Goal: Information Seeking & Learning: Learn about a topic

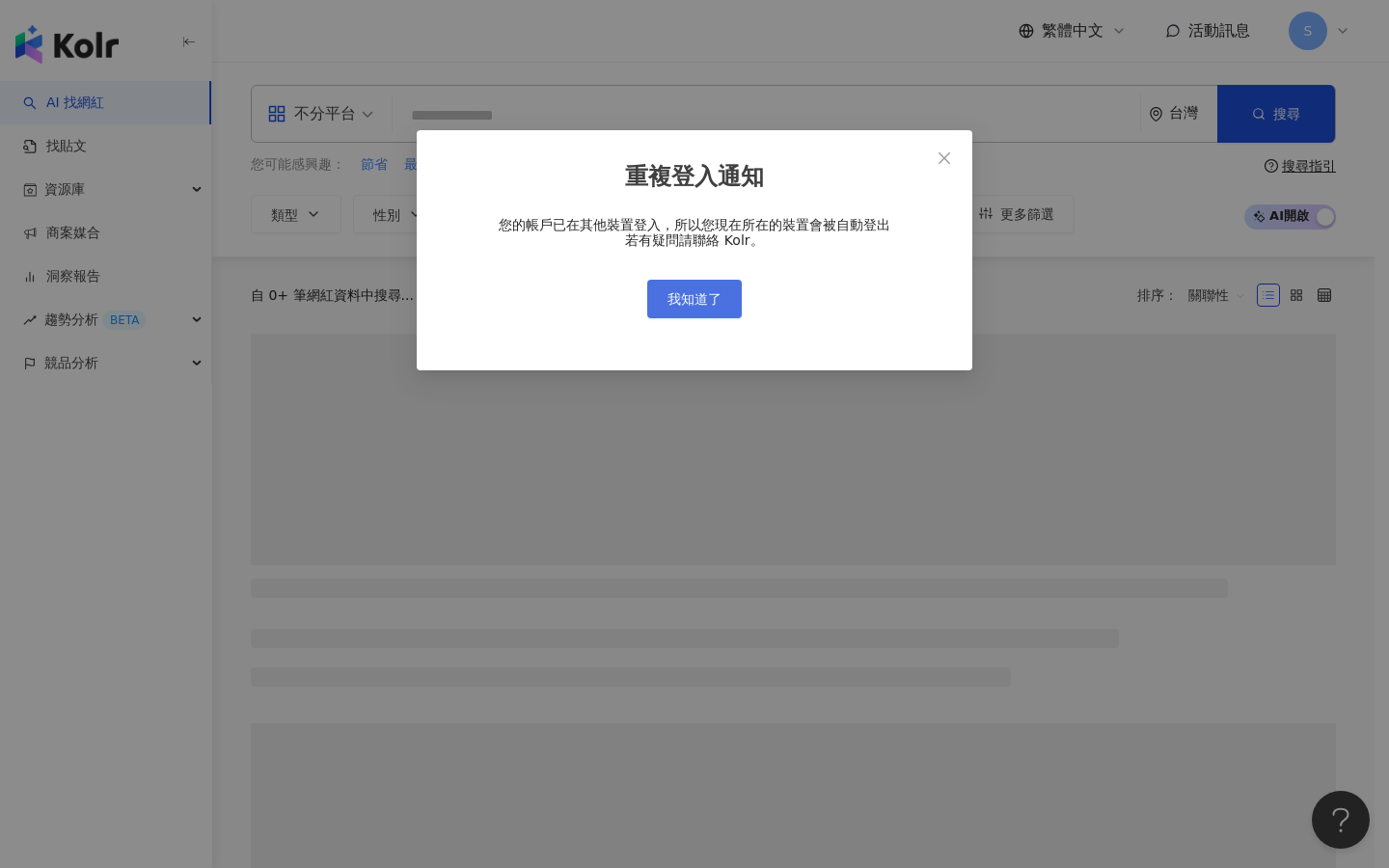
click at [727, 296] on button "我知道了" at bounding box center [695, 299] width 95 height 39
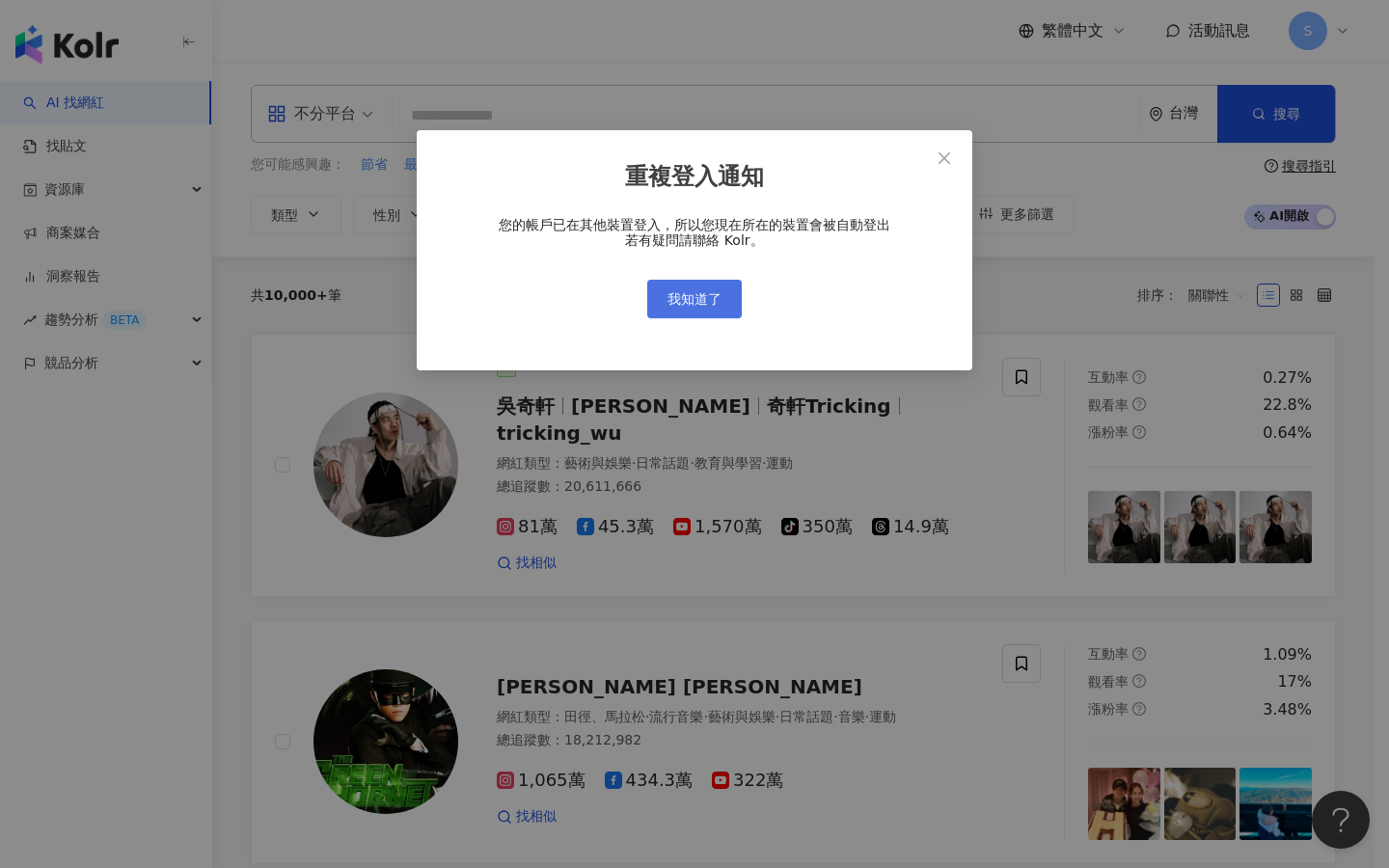
click at [678, 296] on span "我知道了" at bounding box center [695, 299] width 54 height 15
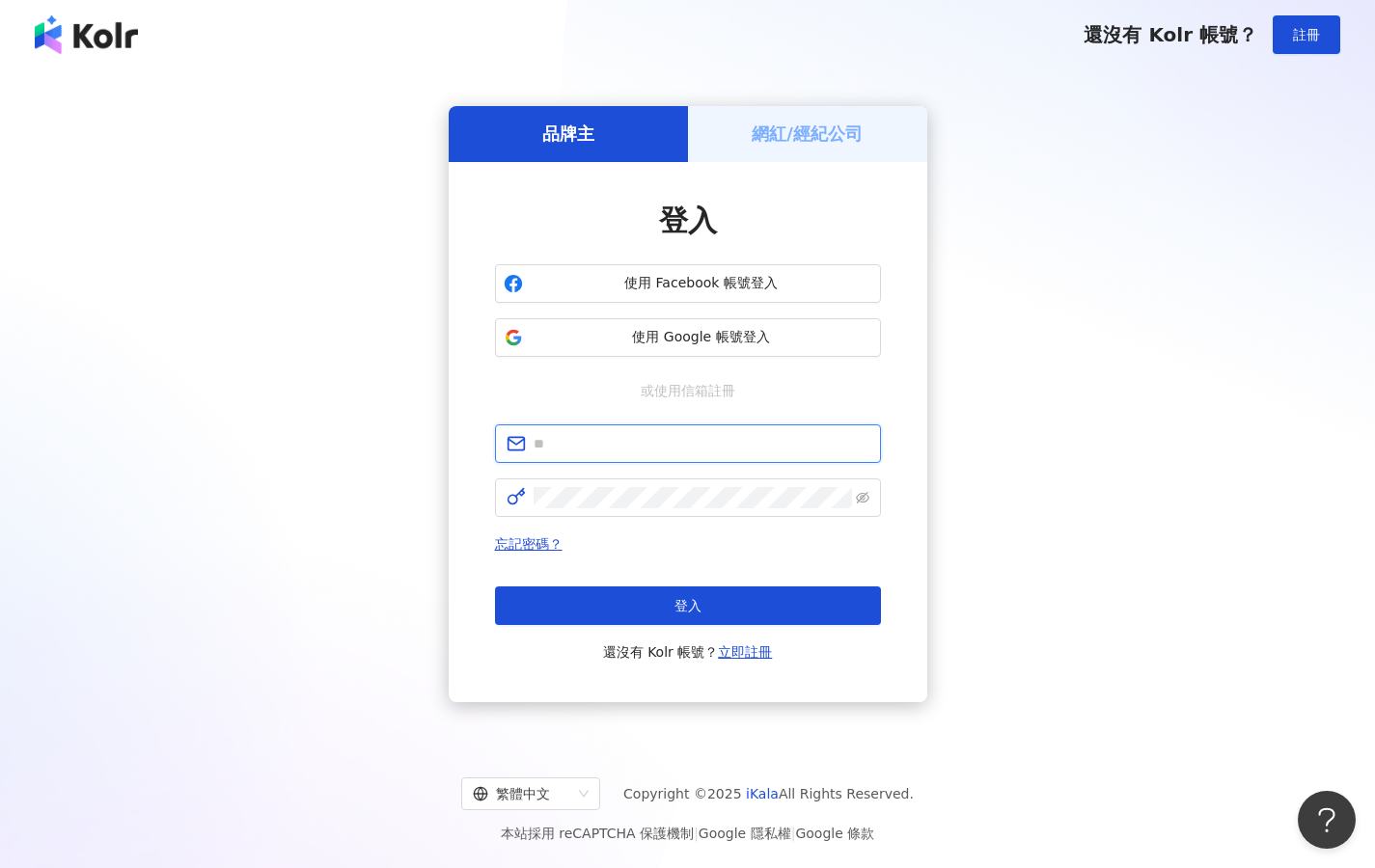
type input "**********"
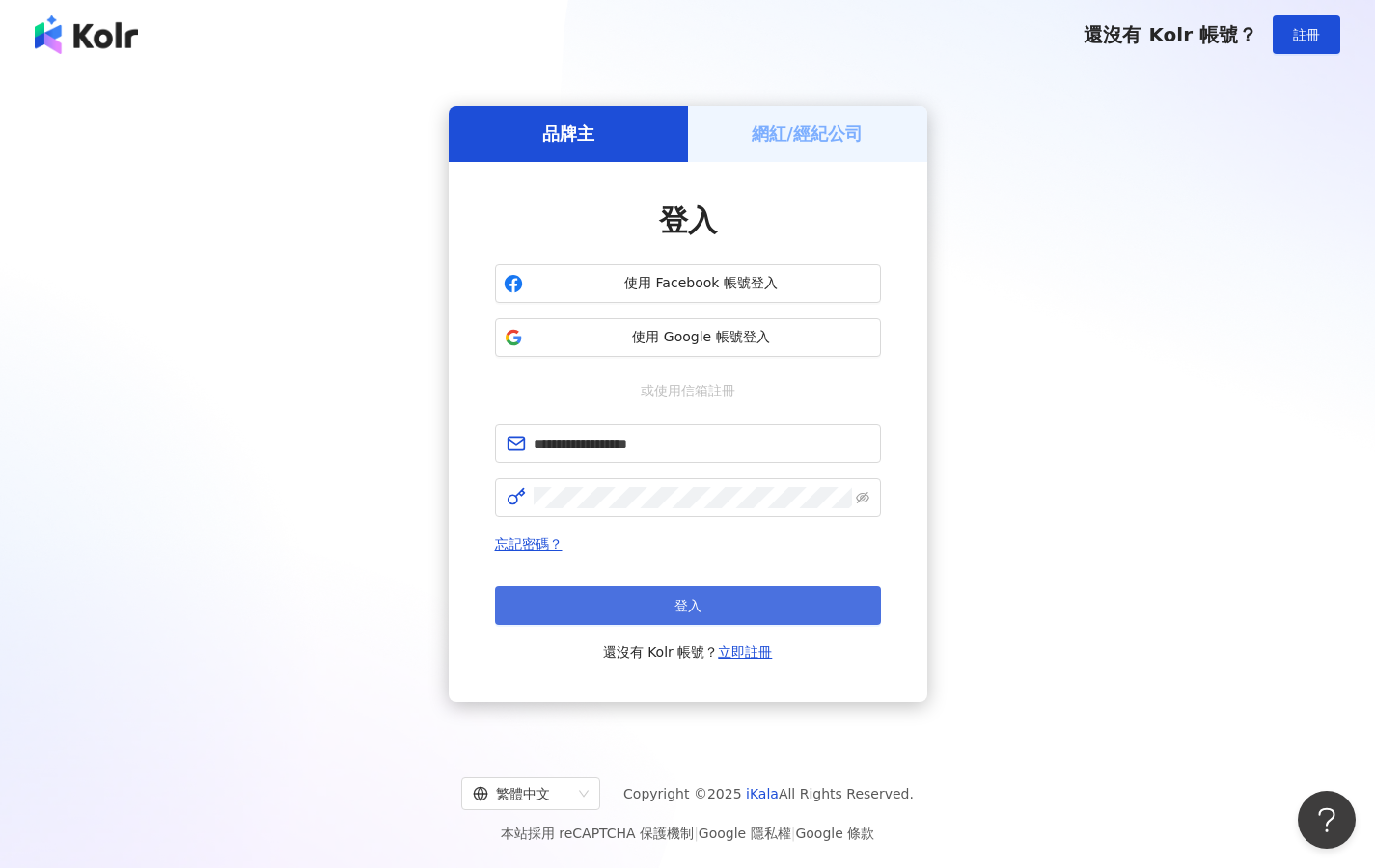
click at [667, 609] on button "登入" at bounding box center [688, 606] width 386 height 39
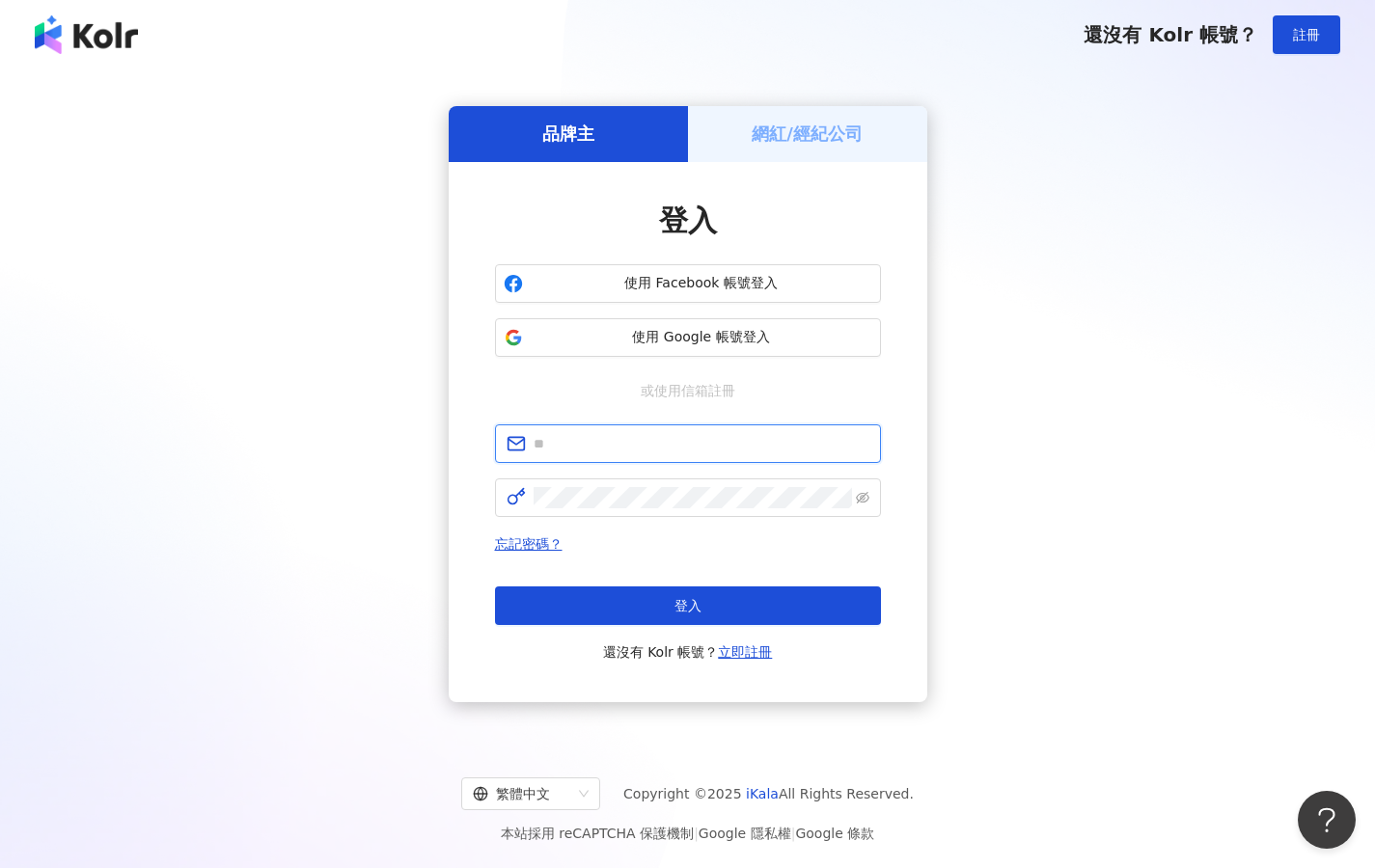
type input "**********"
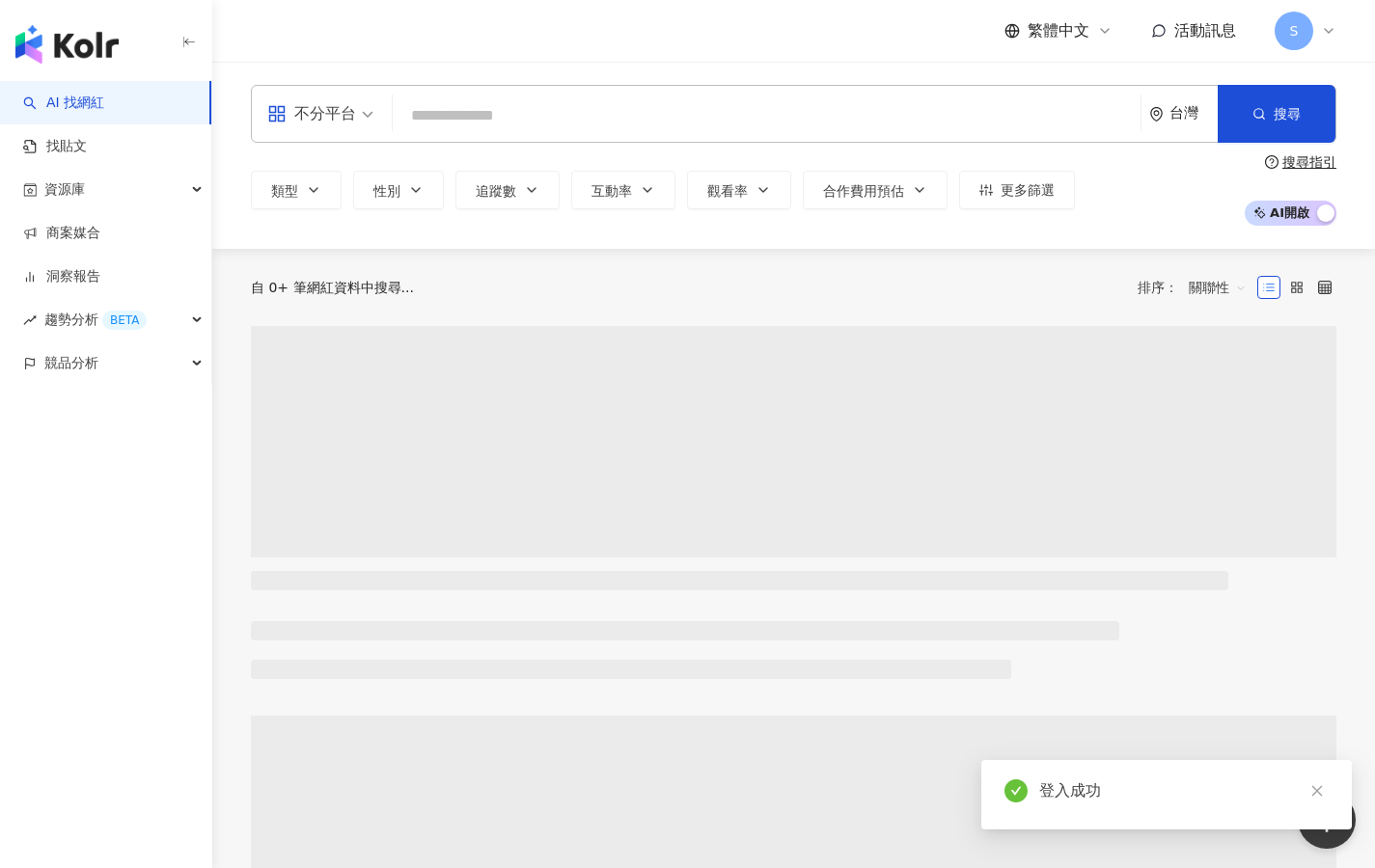
click at [508, 117] on input "search" at bounding box center [766, 116] width 732 height 37
type input "*"
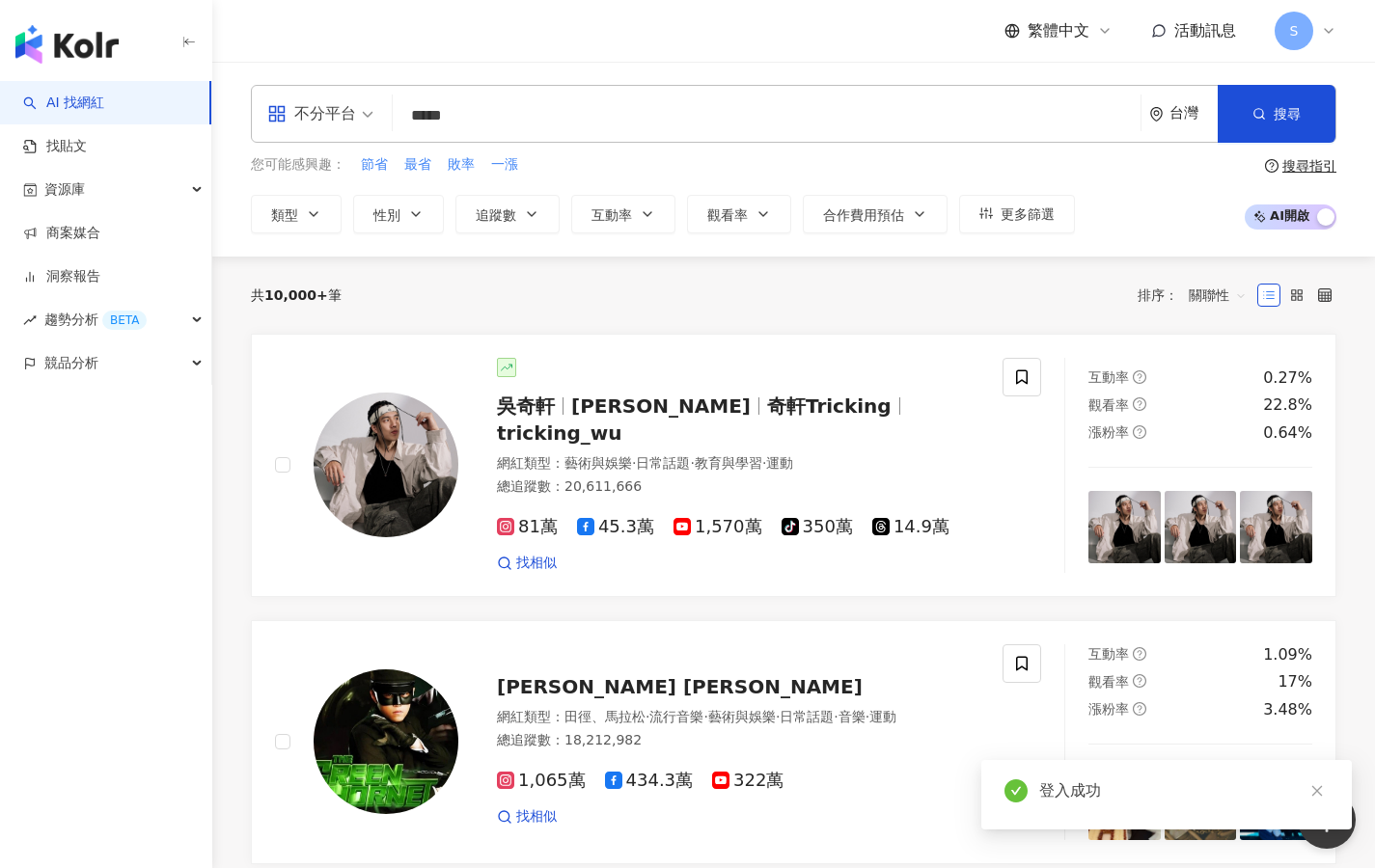
type input "******"
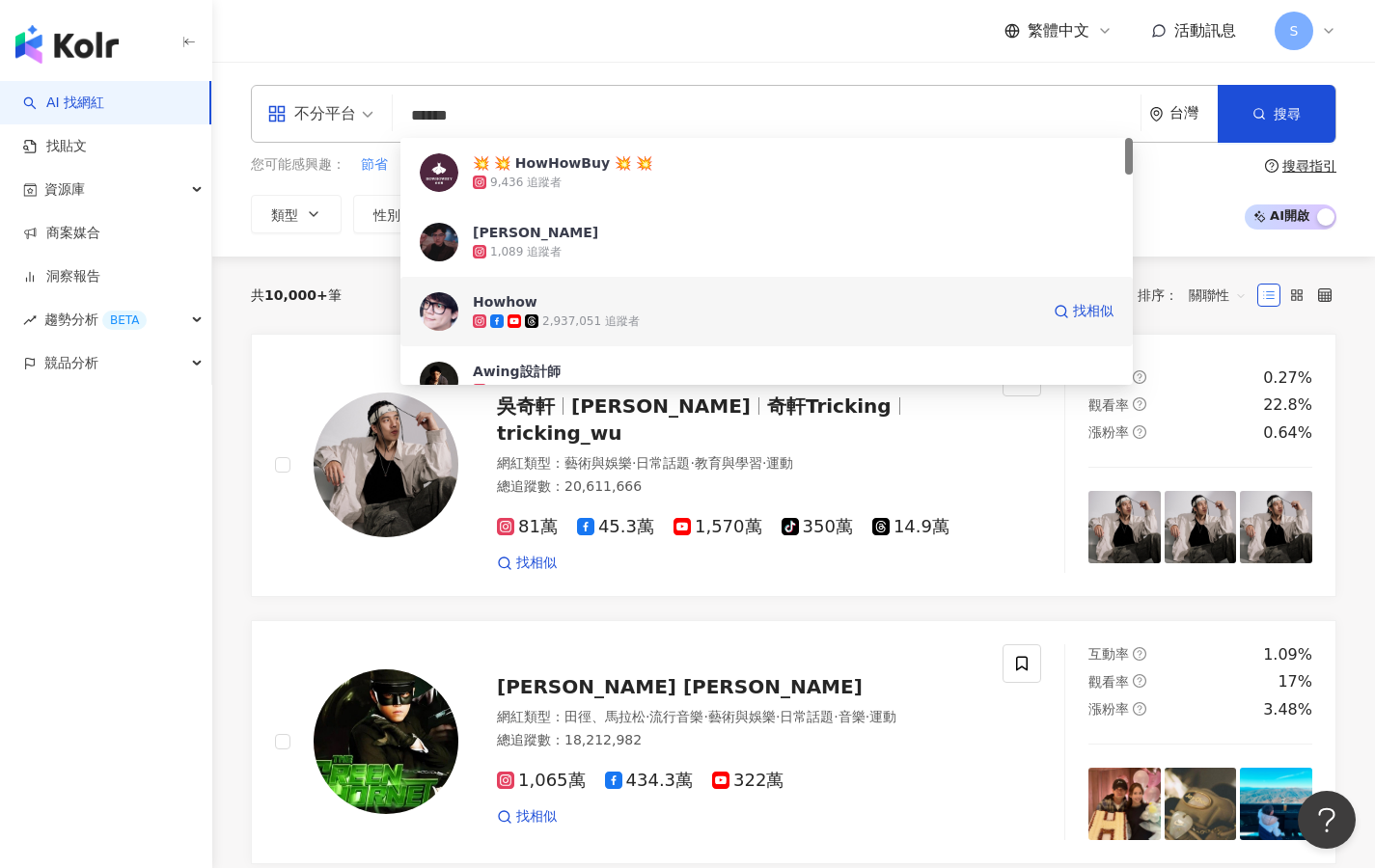
click at [639, 305] on span "Howhow" at bounding box center [756, 302] width 567 height 19
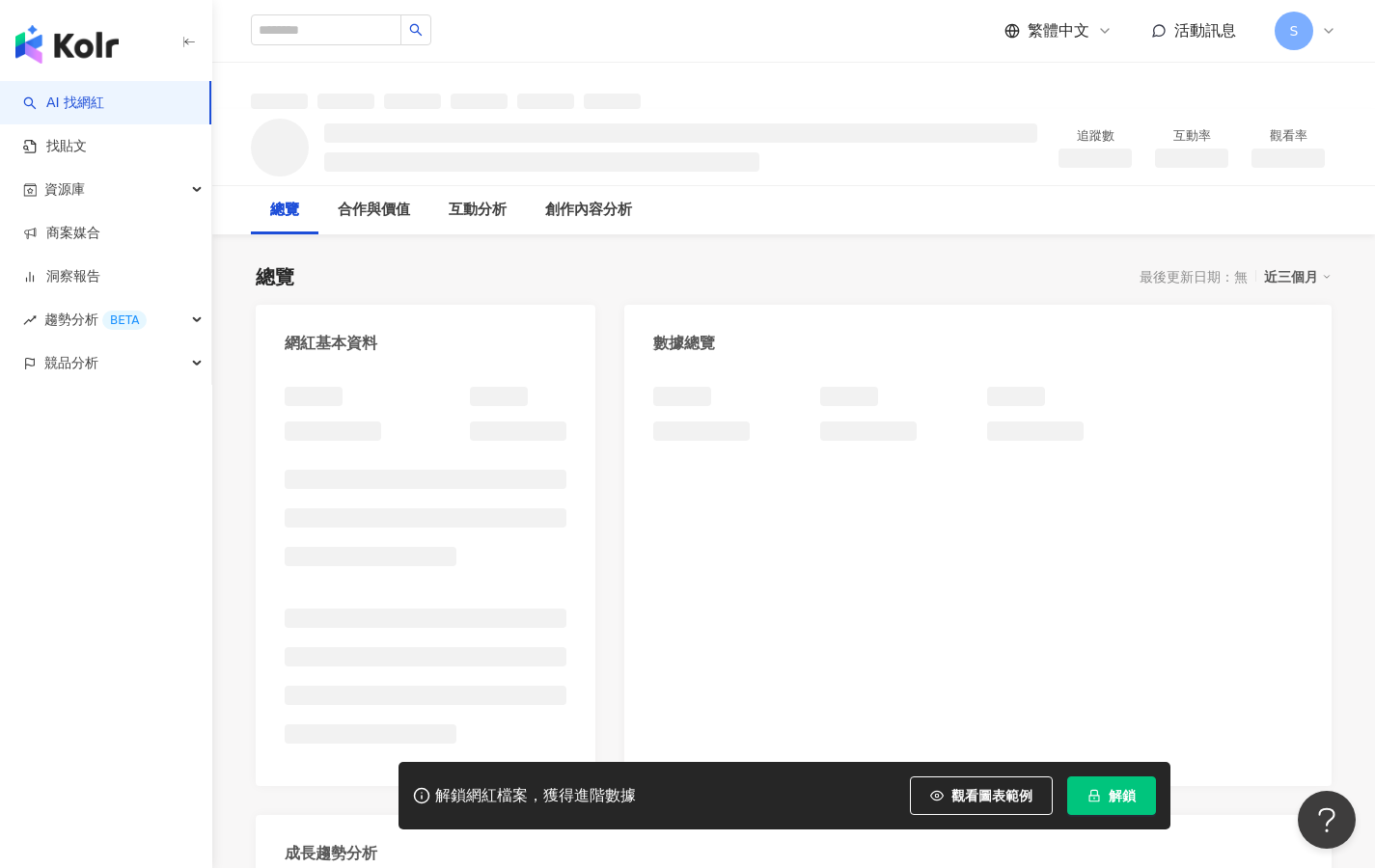
click at [1123, 799] on span "解鎖" at bounding box center [1123, 796] width 27 height 15
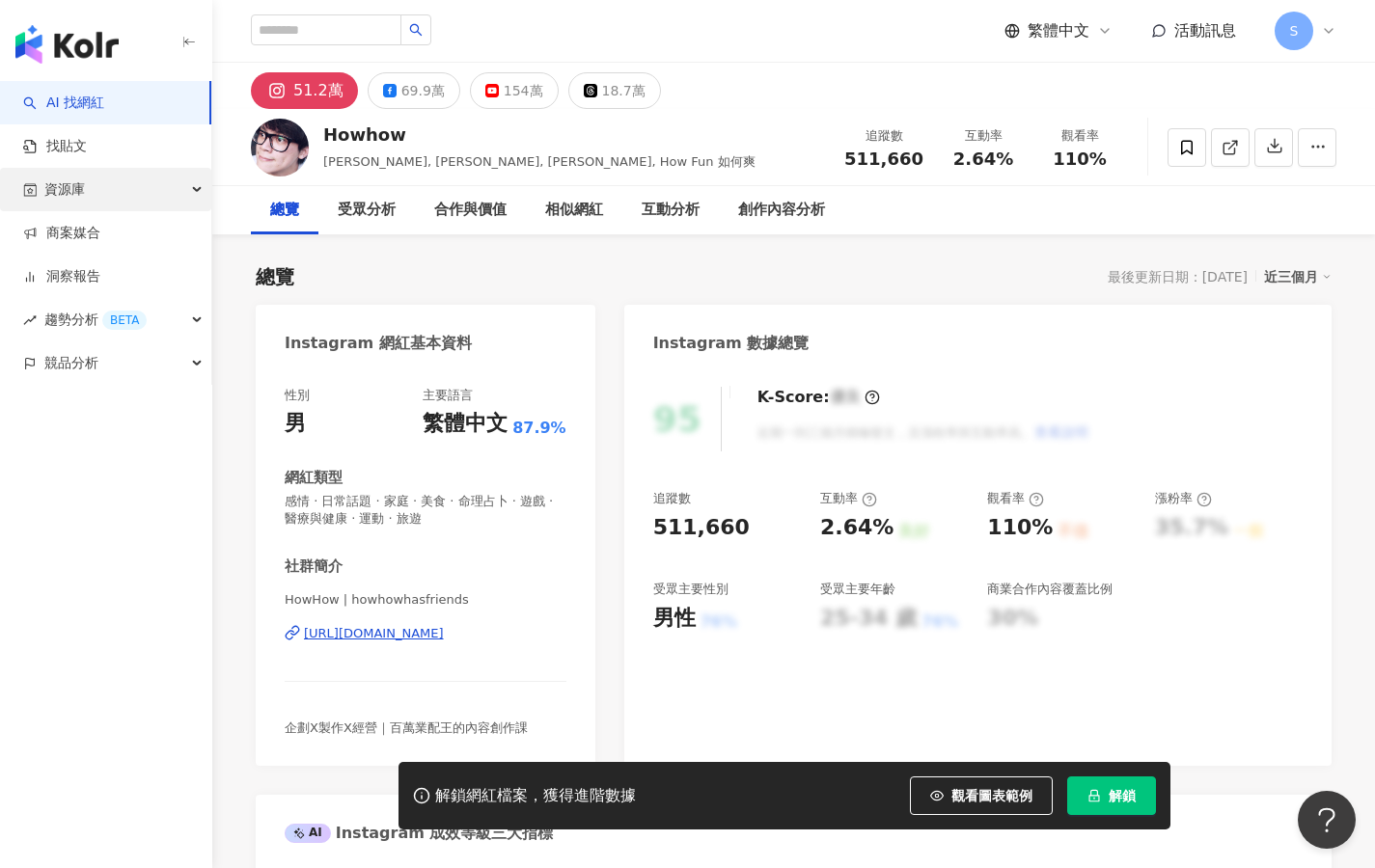
click at [1121, 788] on span "解鎖" at bounding box center [1123, 796] width 27 height 15
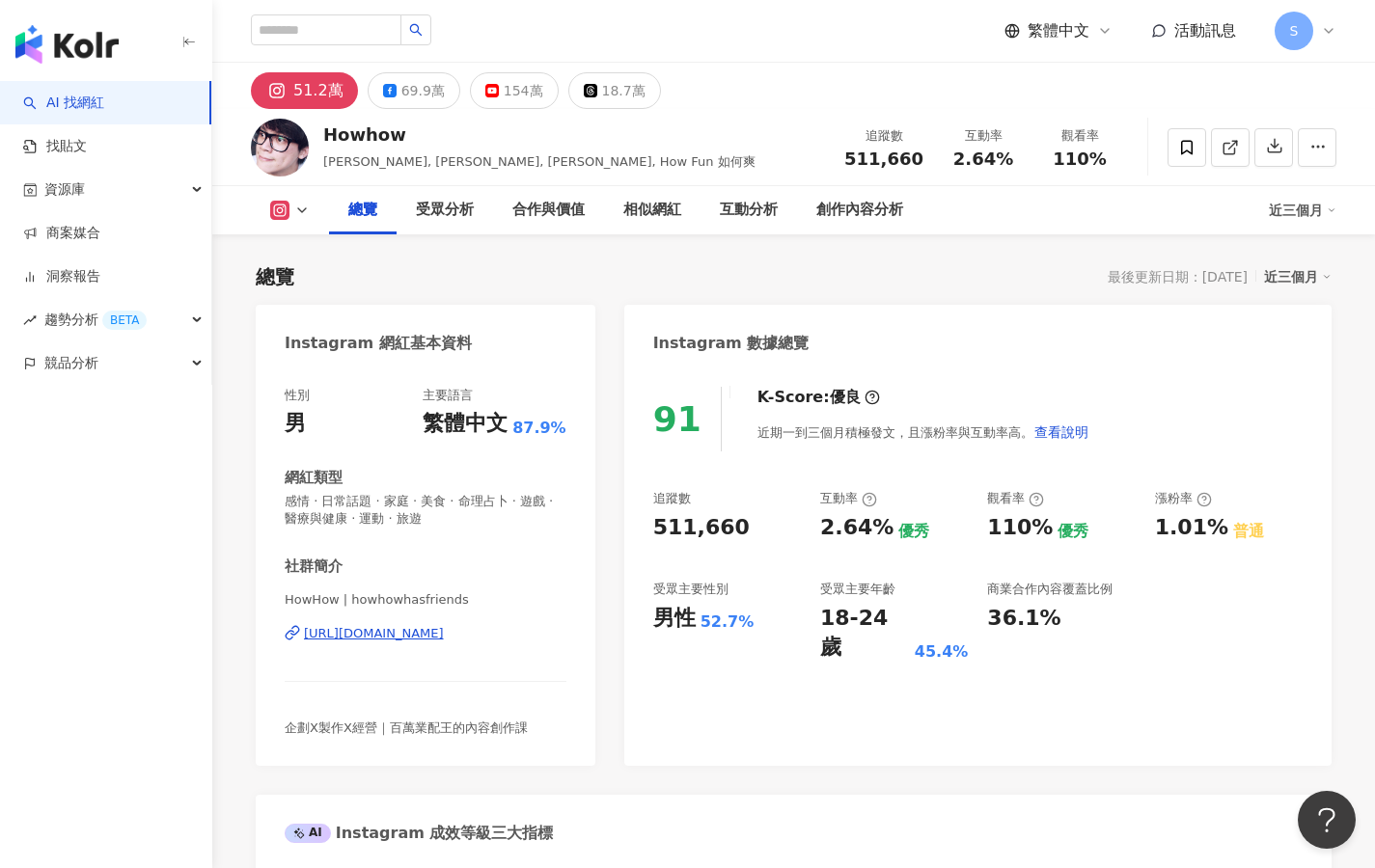
click at [1316, 424] on div "91 K-Score : 優良 近期一到三個月積極發文，且漲粉率與互動率高。 查看說明 追蹤數 511,660 互動率 2.64% 優秀 觀看率 110% 優…" at bounding box center [978, 566] width 707 height 398
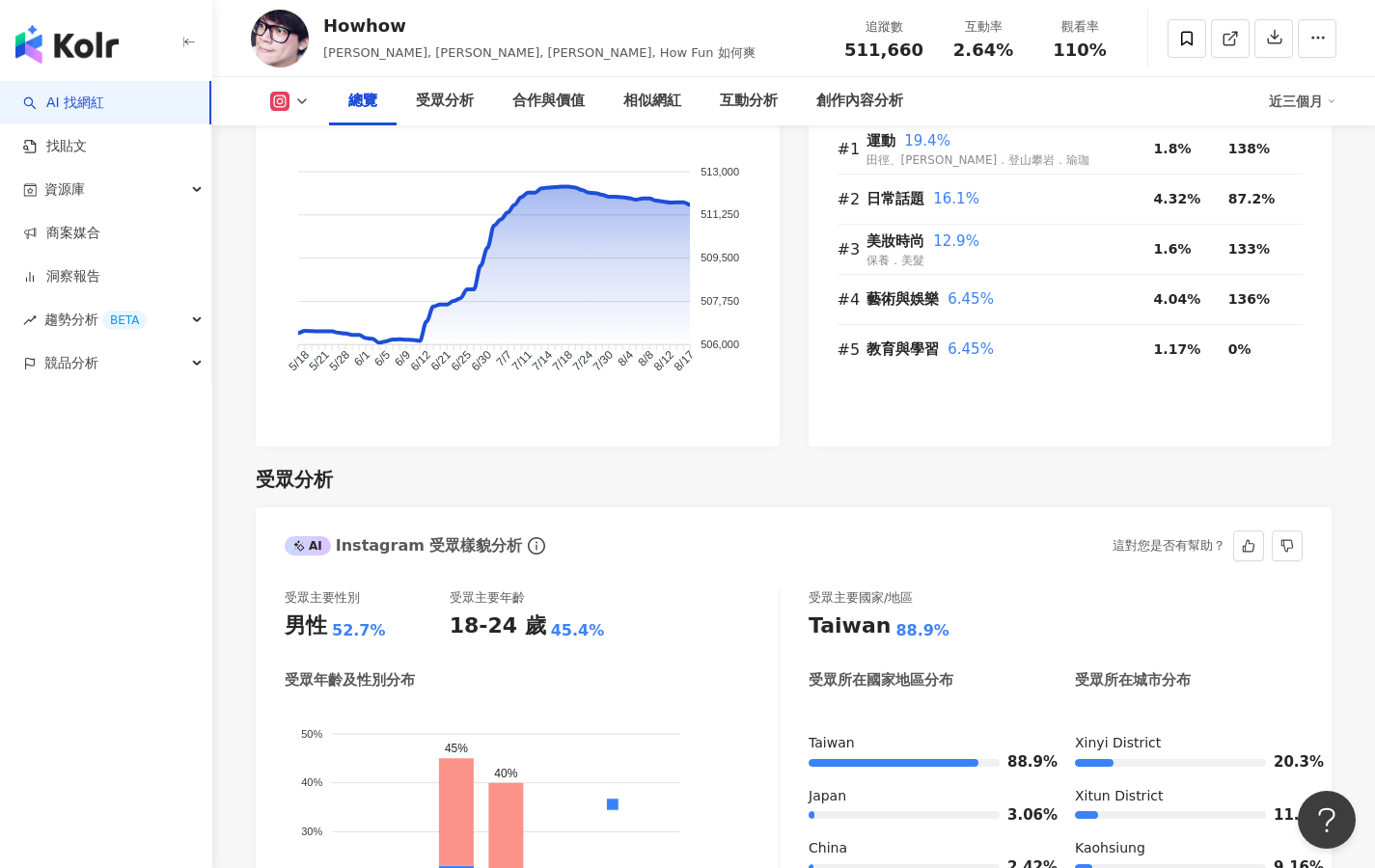
scroll to position [1544, 0]
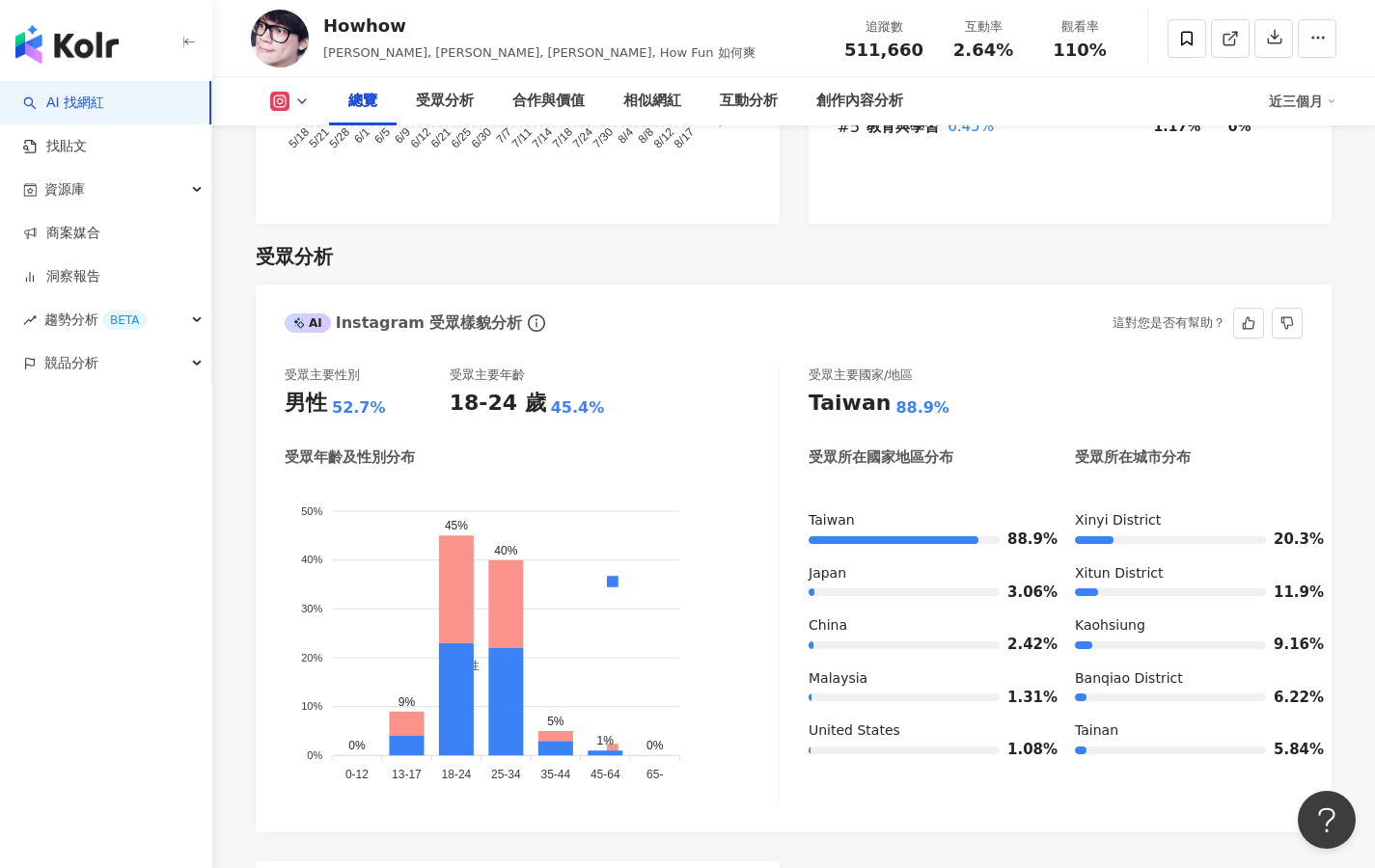
click at [1214, 347] on div "受眾主要性別 男性 52.7% 受眾主要年齡 18-24 歲 45.4% 受眾年齡及性別分布 男性 女性 50% 50% 40% 40% 30% 30% 20…" at bounding box center [793, 590] width 1076 height 485
click at [1308, 243] on div "受眾分析" at bounding box center [793, 256] width 1076 height 27
click at [1232, 243] on div "受眾分析" at bounding box center [793, 256] width 1076 height 27
